Goal: Transaction & Acquisition: Purchase product/service

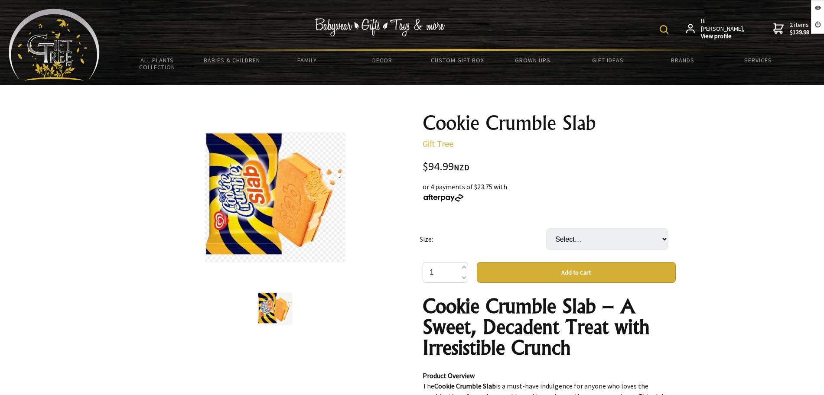
click at [587, 241] on select "Select… Carton (25X160ML)" at bounding box center [607, 239] width 122 height 22
click at [586, 247] on select "Select… Carton (25X160ML)" at bounding box center [607, 239] width 122 height 22
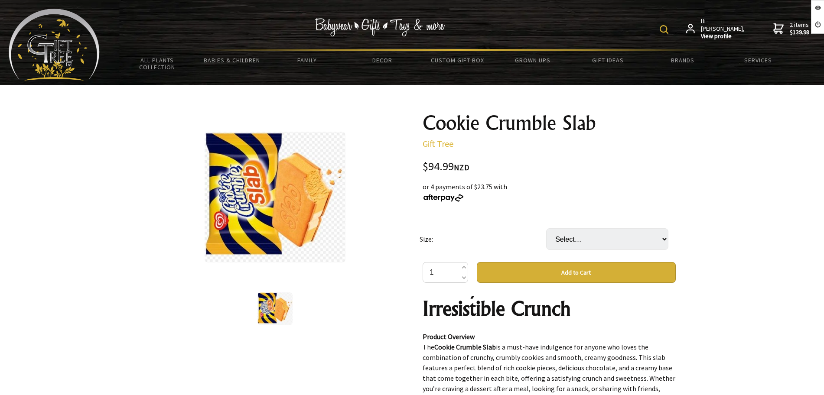
scroll to position [54, 0]
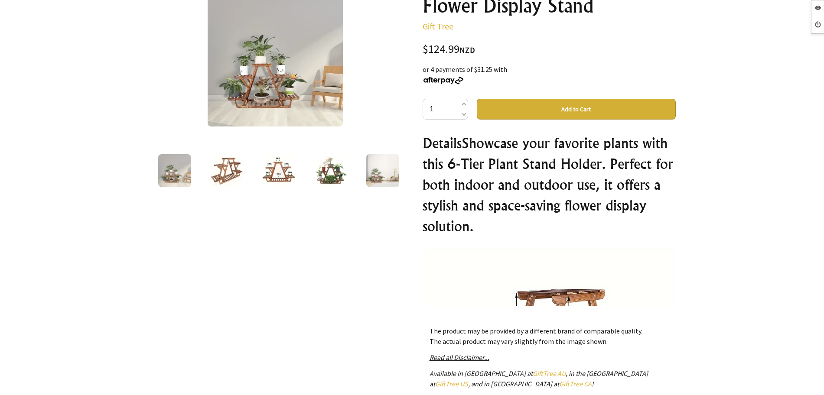
scroll to position [54, 0]
